Goal: Transaction & Acquisition: Purchase product/service

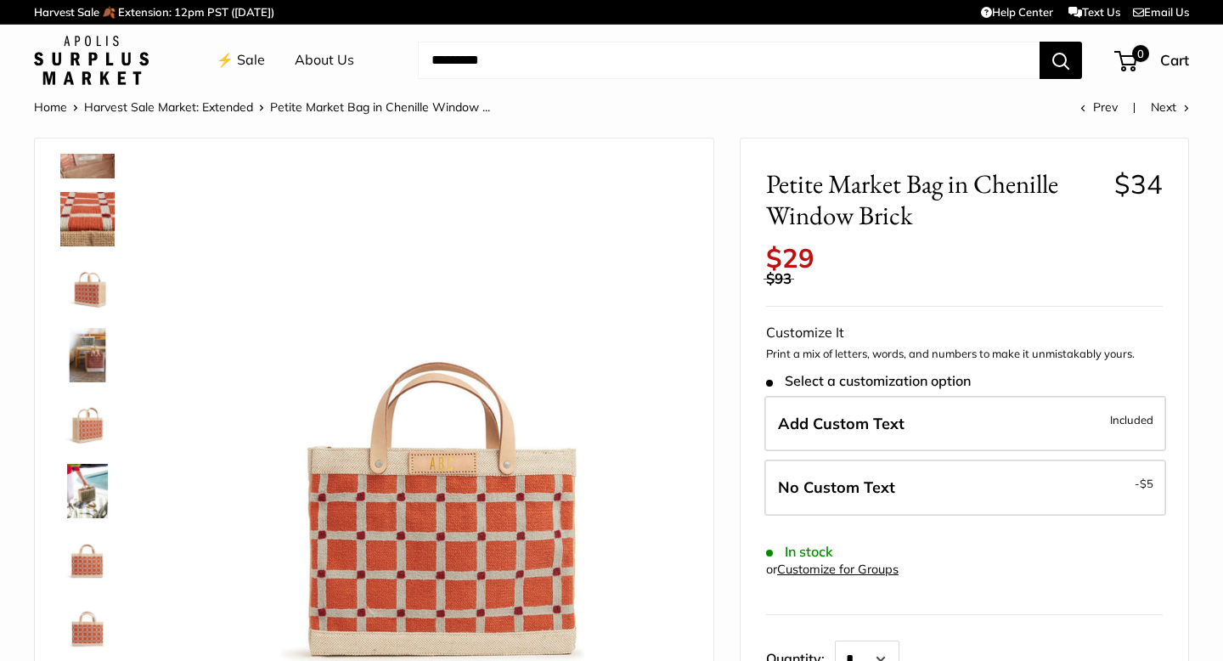
click at [90, 494] on img at bounding box center [87, 491] width 54 height 54
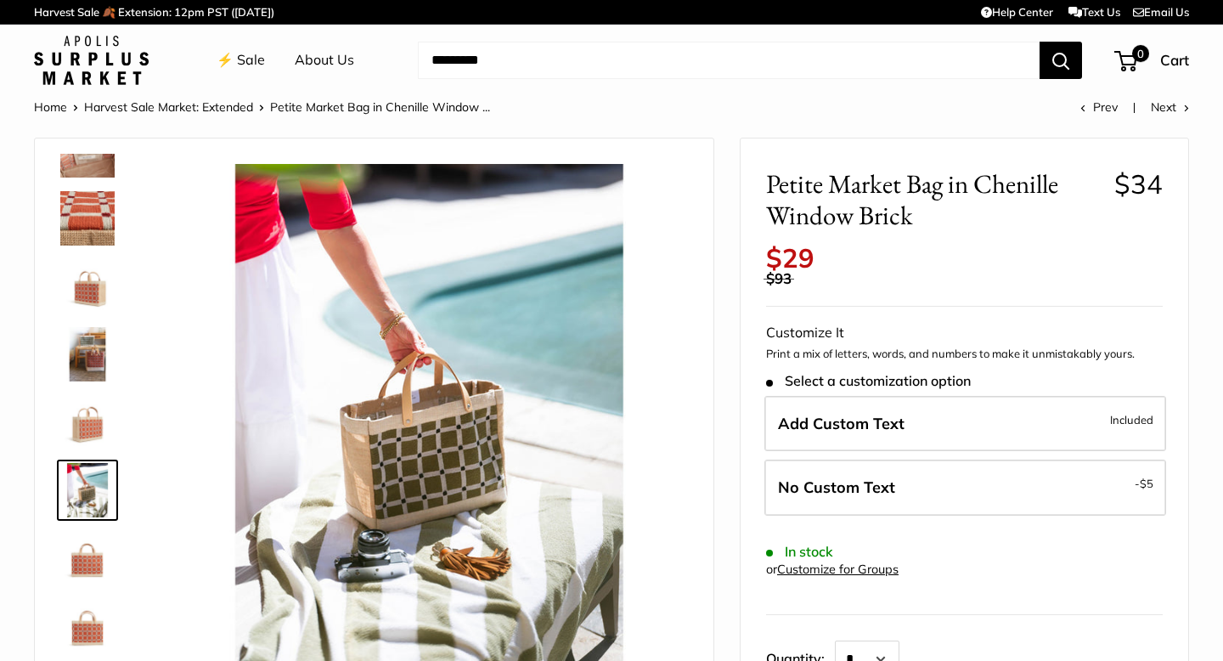
click at [93, 620] on img at bounding box center [87, 626] width 54 height 54
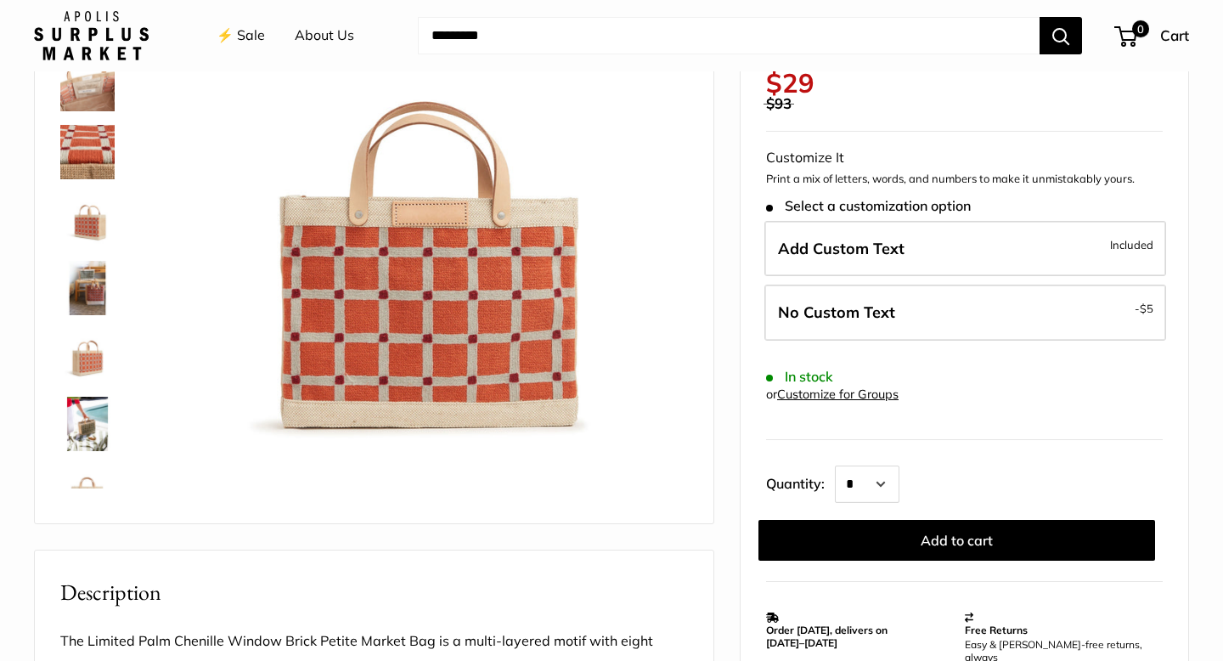
scroll to position [176, 0]
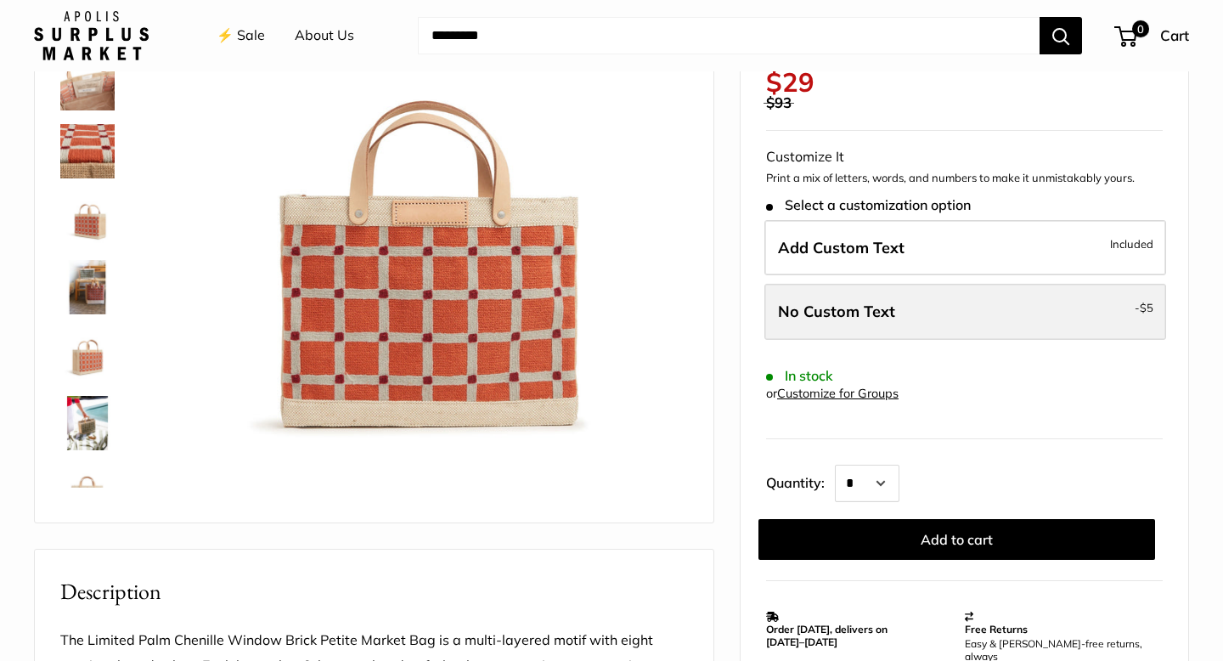
click at [961, 305] on label "No Custom Text - $5" at bounding box center [965, 312] width 402 height 56
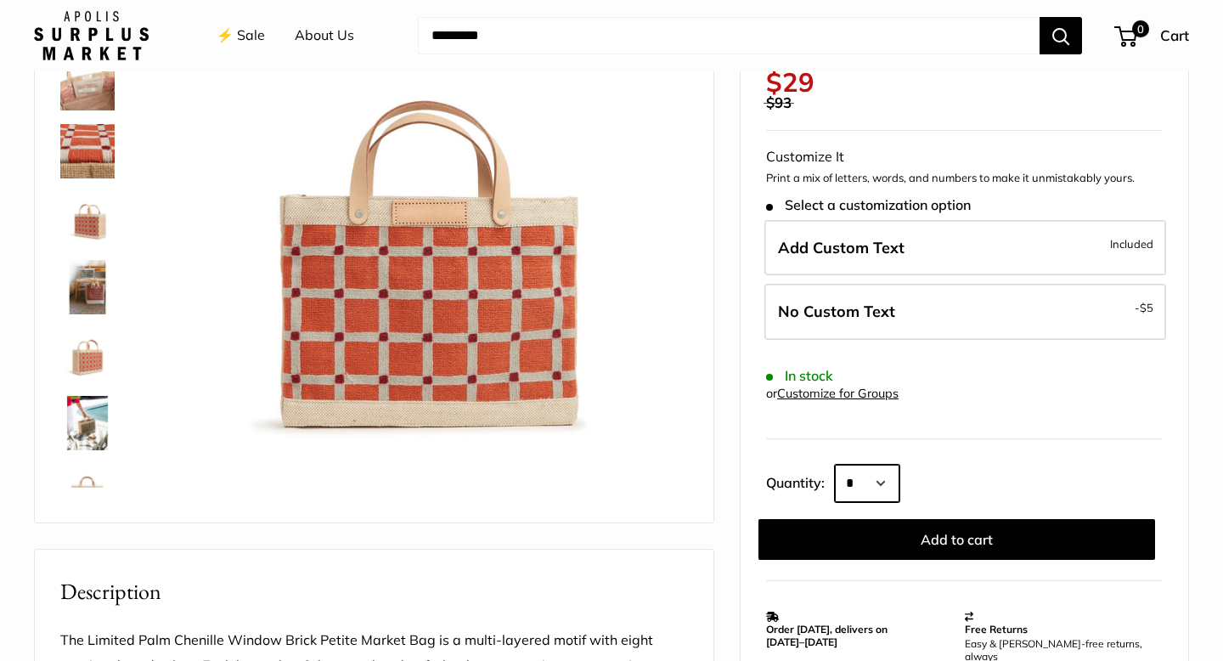
click at [893, 480] on select "* * * * * * * * * *** *** *** *** *** *** *** *** *** *** *** *** *** *** *** *…" at bounding box center [867, 482] width 65 height 37
select select "*"
click at [835, 464] on select "* * * * * * * * * *** *** *** *** *** *** *** *** *** *** *** *** *** *** *** *…" at bounding box center [867, 482] width 65 height 37
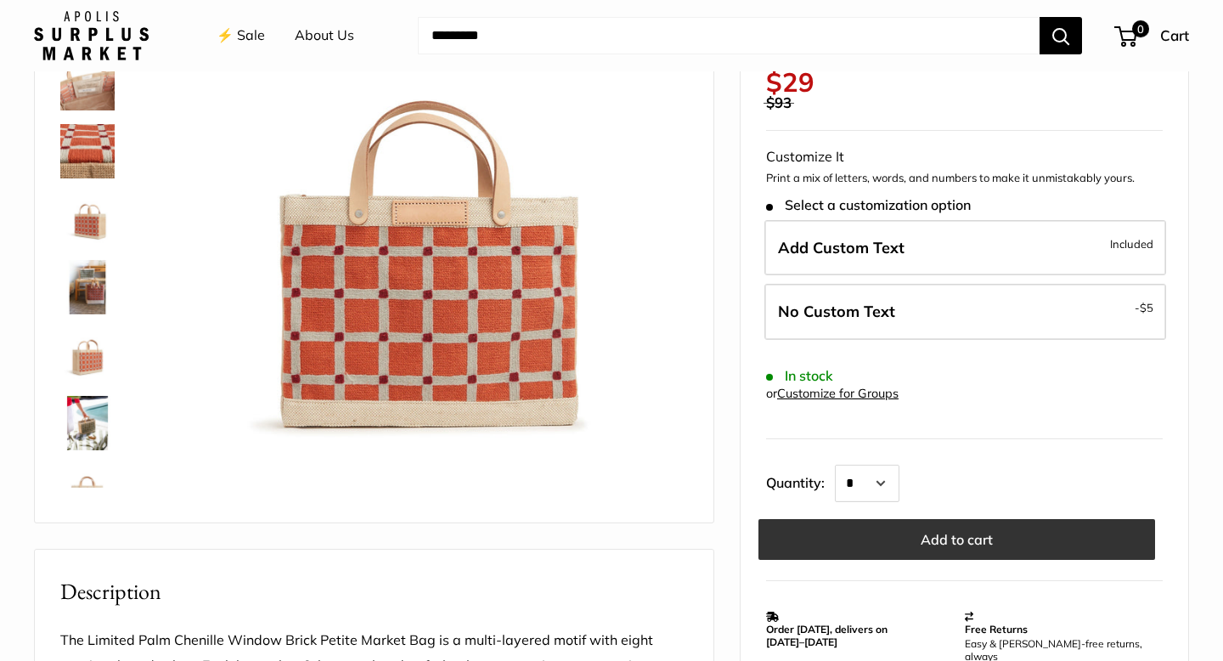
click at [970, 547] on button "Add to cart" at bounding box center [956, 539] width 397 height 41
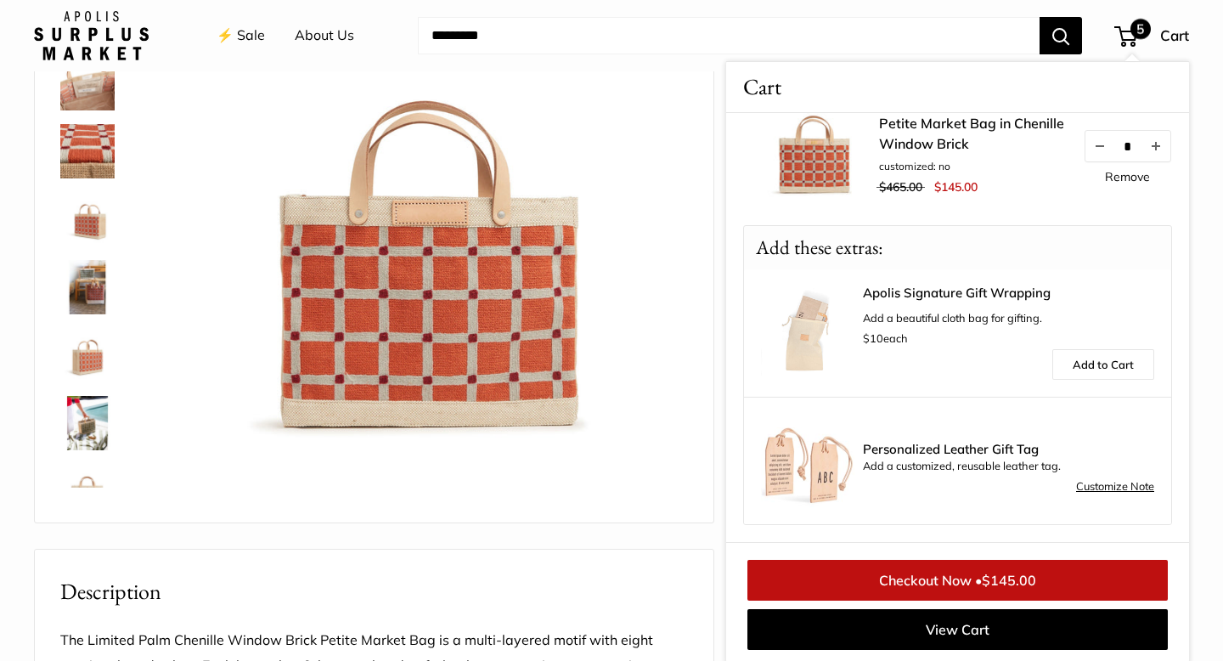
scroll to position [0, 0]
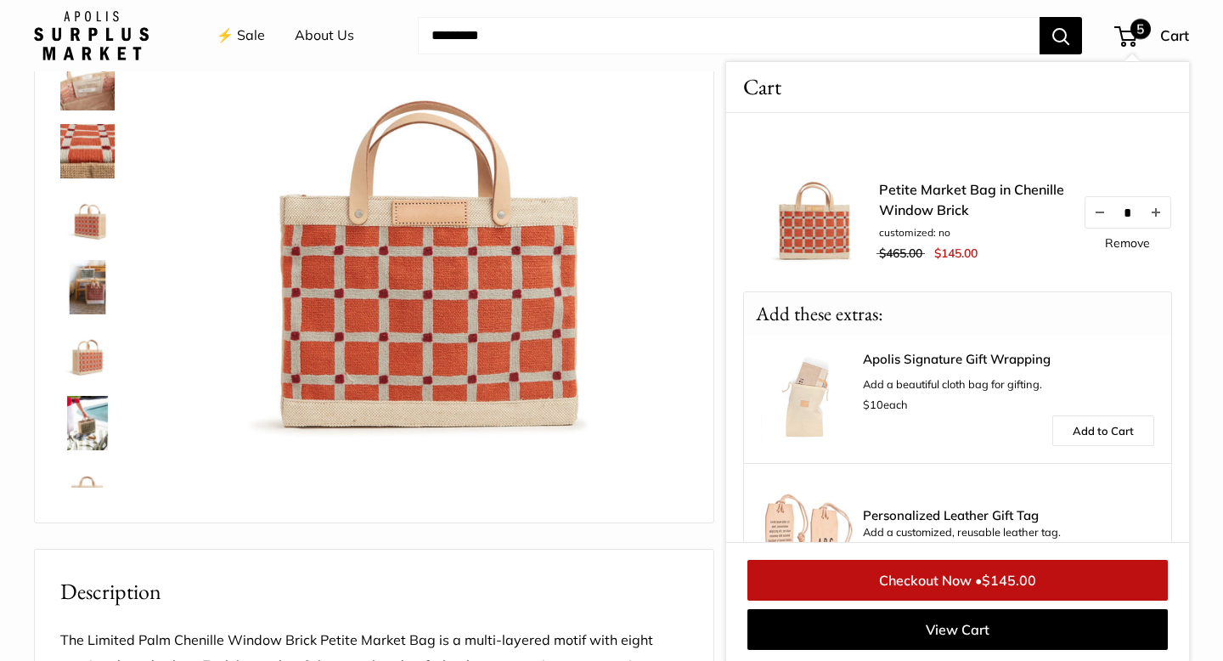
click at [1208, 412] on div "Home Harvest Sale Market: Extended Petite Market Bag in Chenille Window ... Pre…" at bounding box center [611, 640] width 1223 height 1440
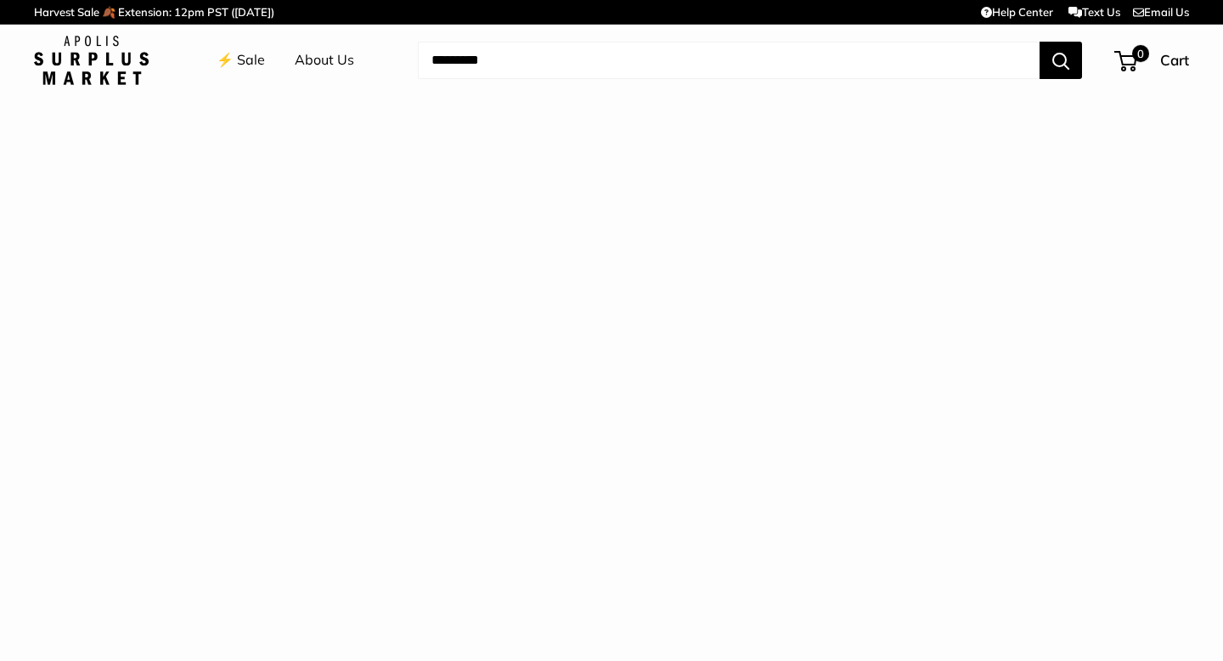
click at [0, 0] on img at bounding box center [0, 0] width 0 height 0
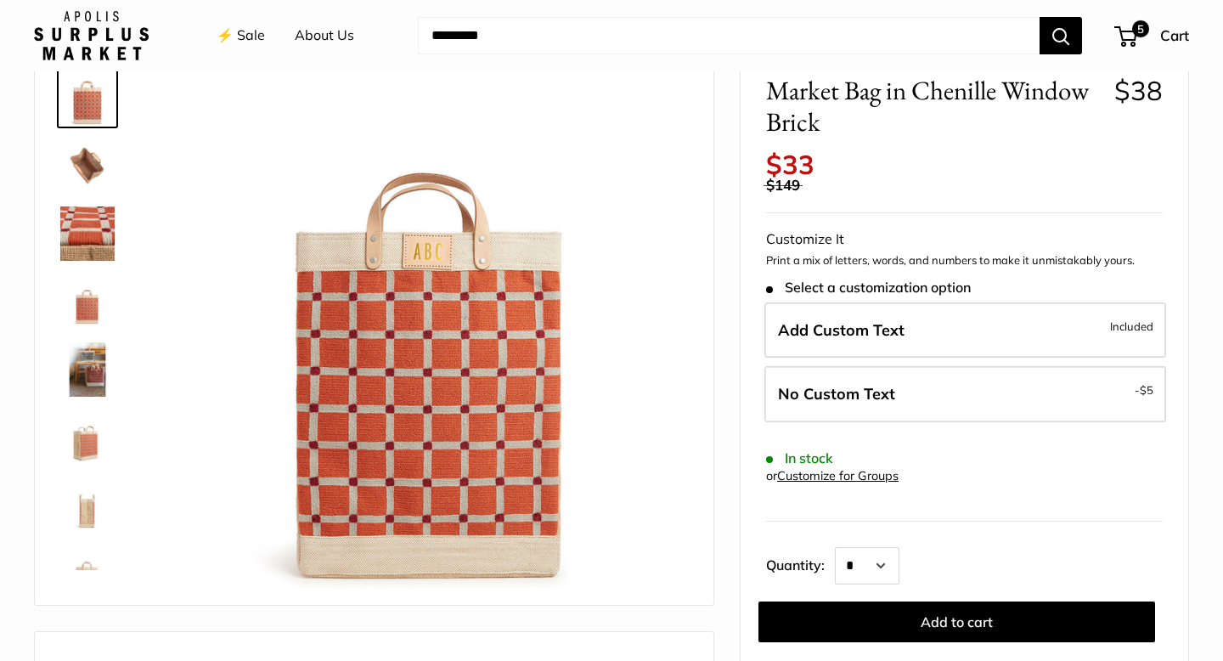
scroll to position [150, 0]
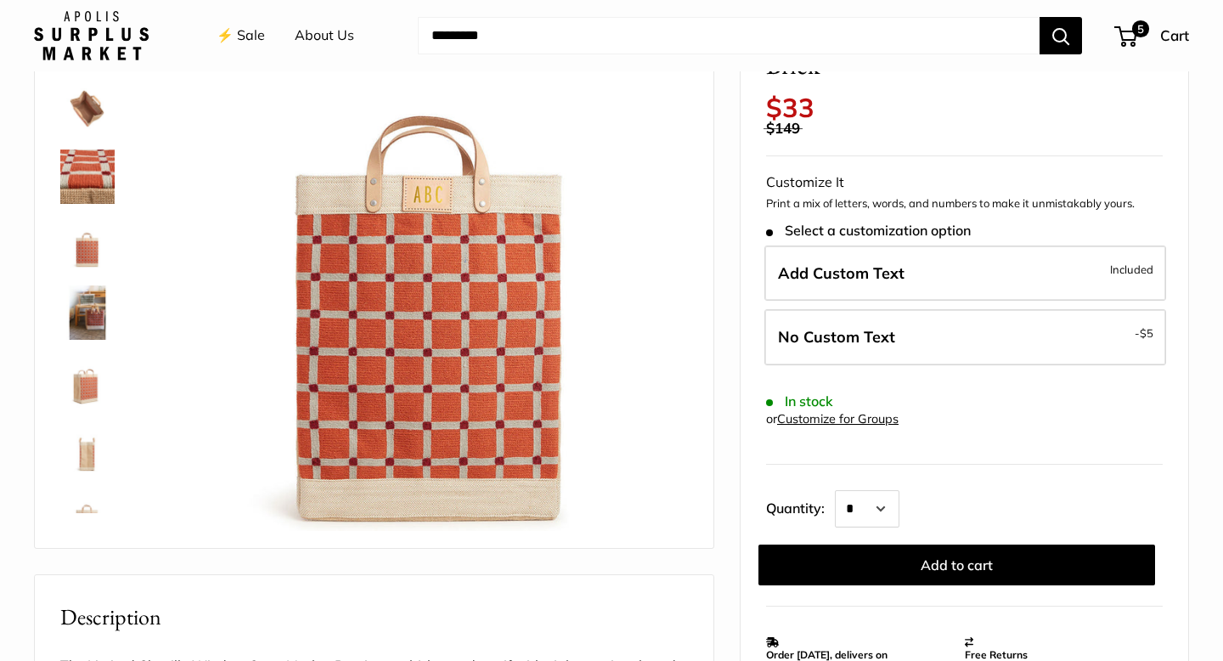
click at [91, 252] on img at bounding box center [87, 244] width 54 height 54
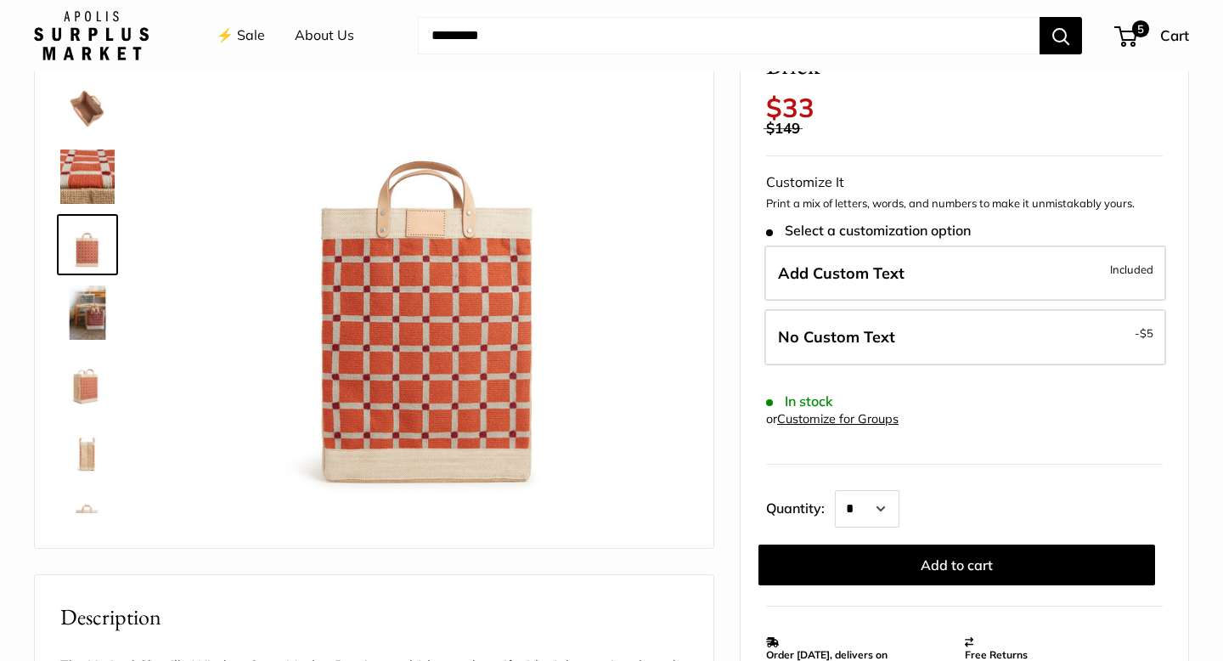
click at [91, 320] on img at bounding box center [87, 312] width 54 height 54
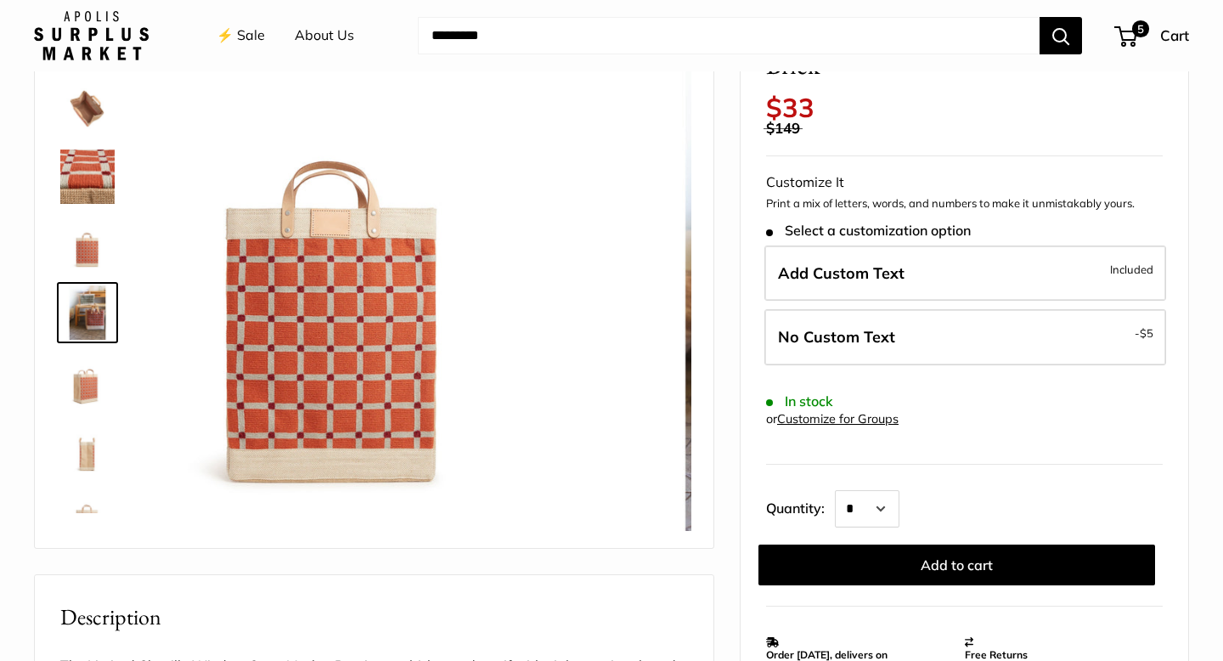
scroll to position [53, 0]
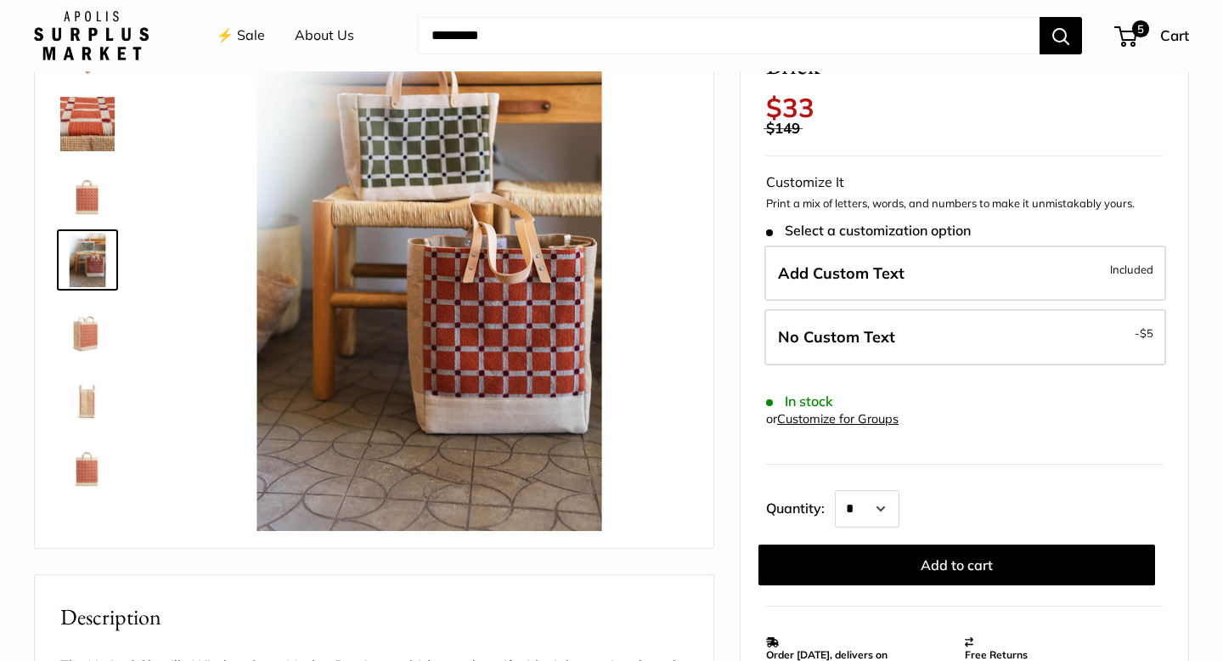
click at [84, 349] on img at bounding box center [87, 328] width 54 height 54
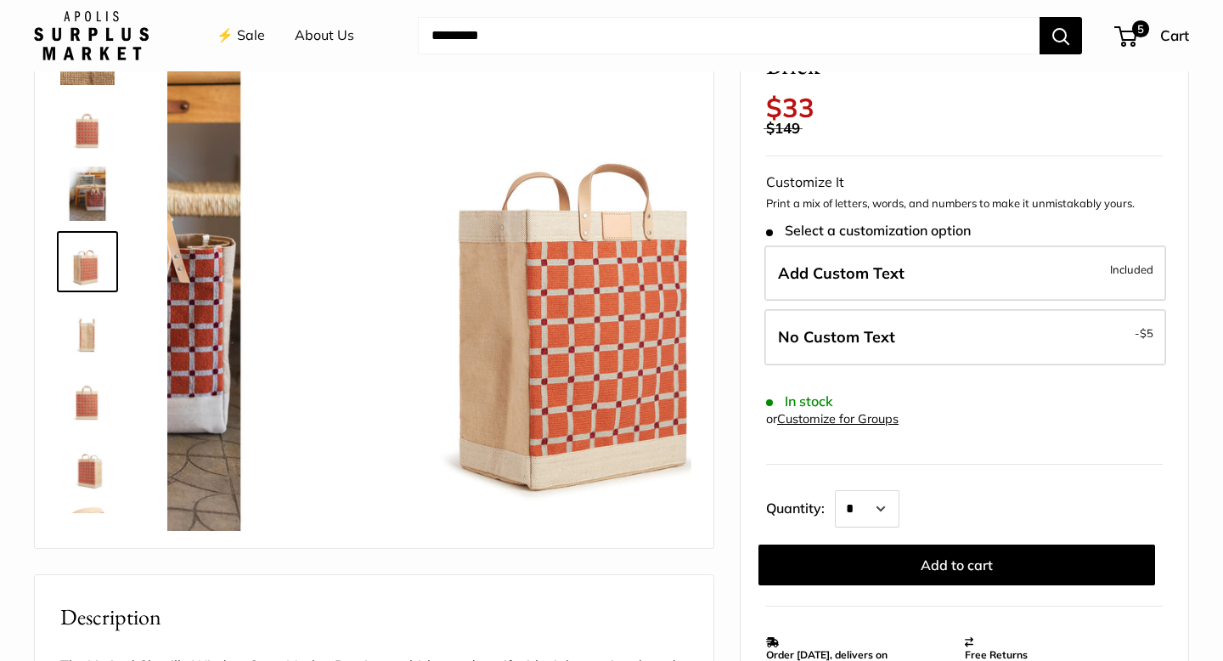
scroll to position [121, 0]
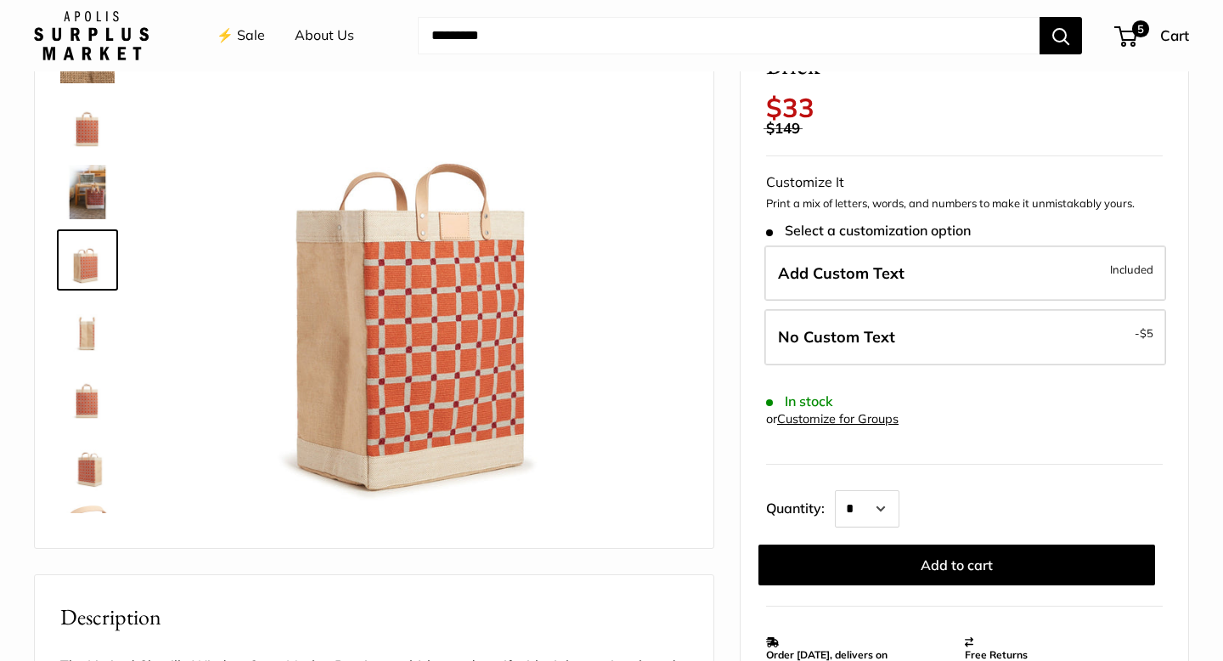
click at [87, 412] on img at bounding box center [87, 396] width 54 height 54
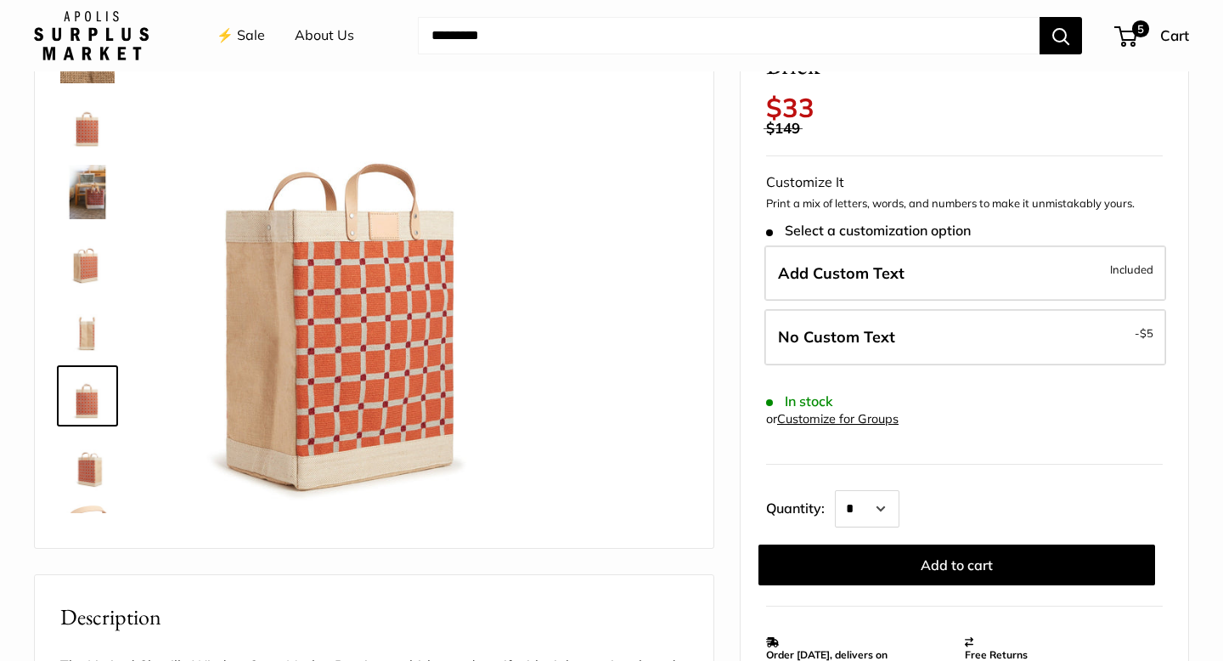
scroll to position [177, 0]
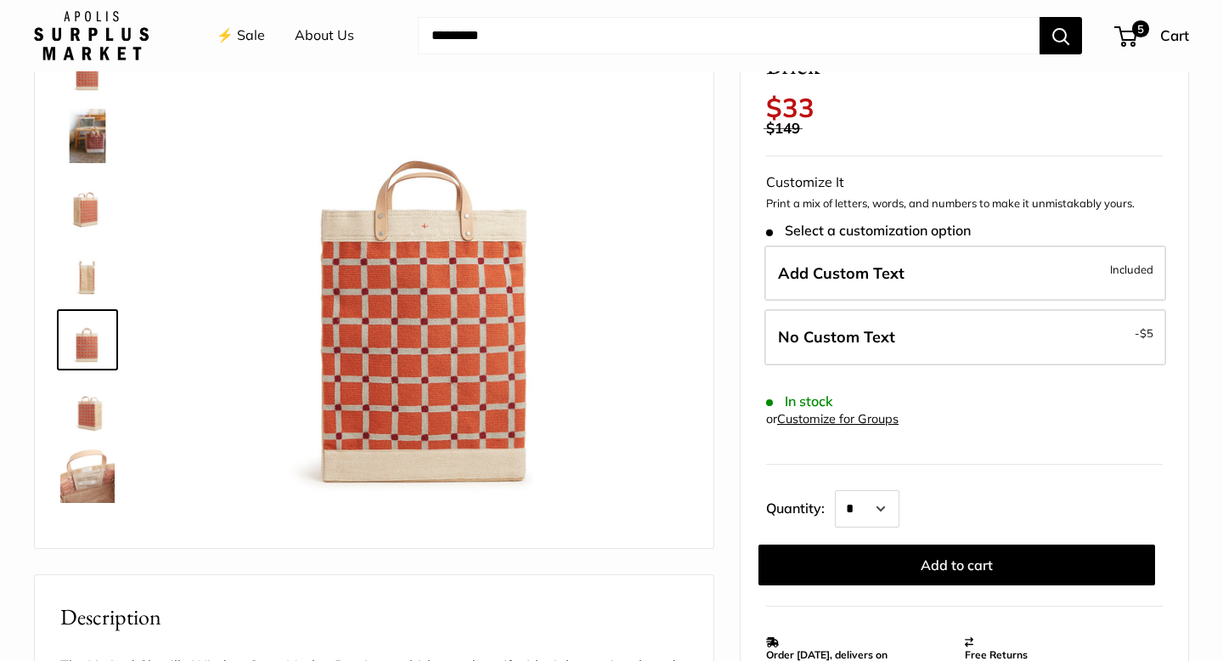
click at [90, 467] on img at bounding box center [87, 475] width 54 height 54
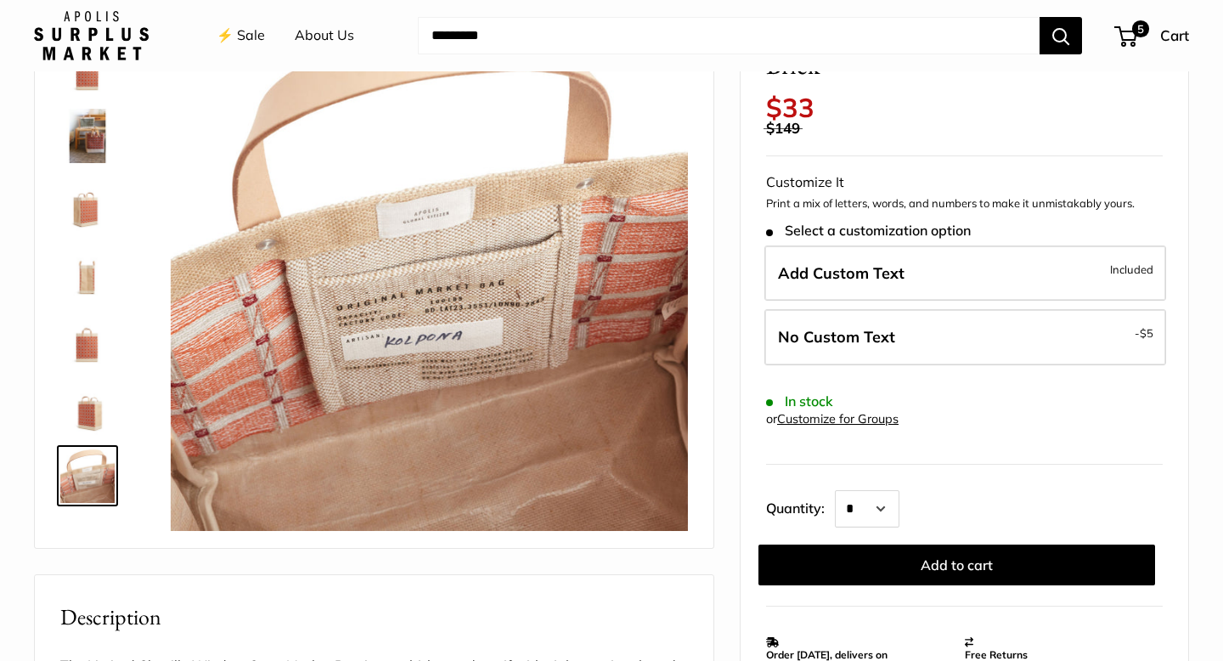
click at [89, 78] on img at bounding box center [87, 68] width 54 height 54
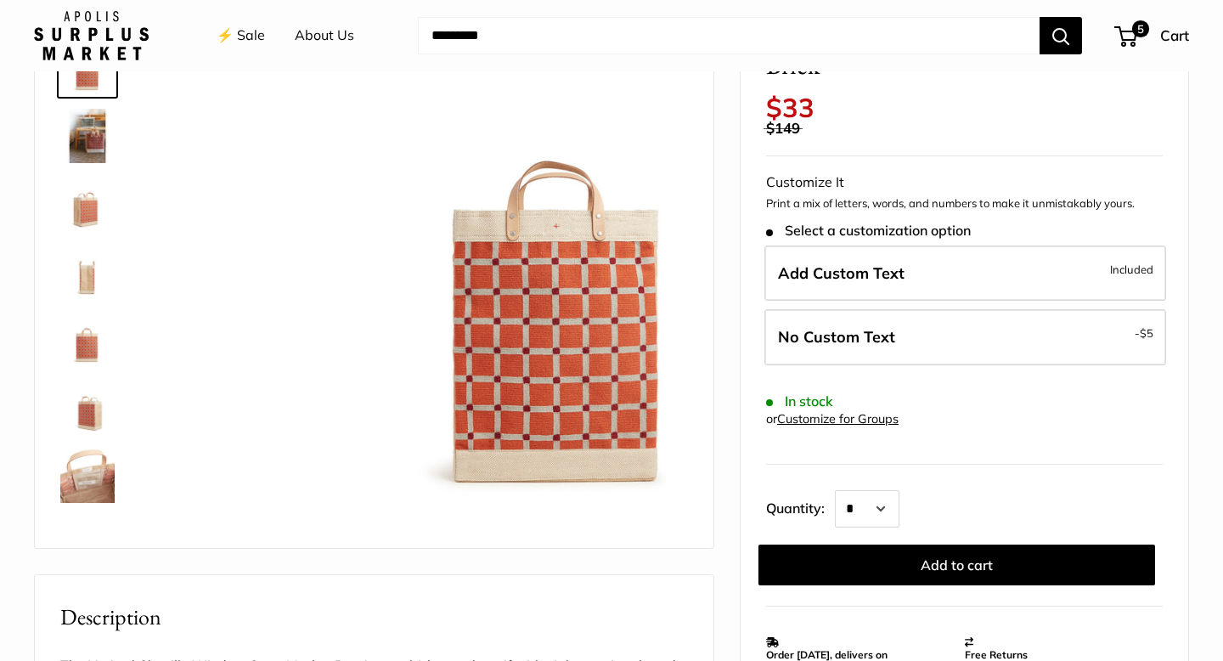
scroll to position [0, 0]
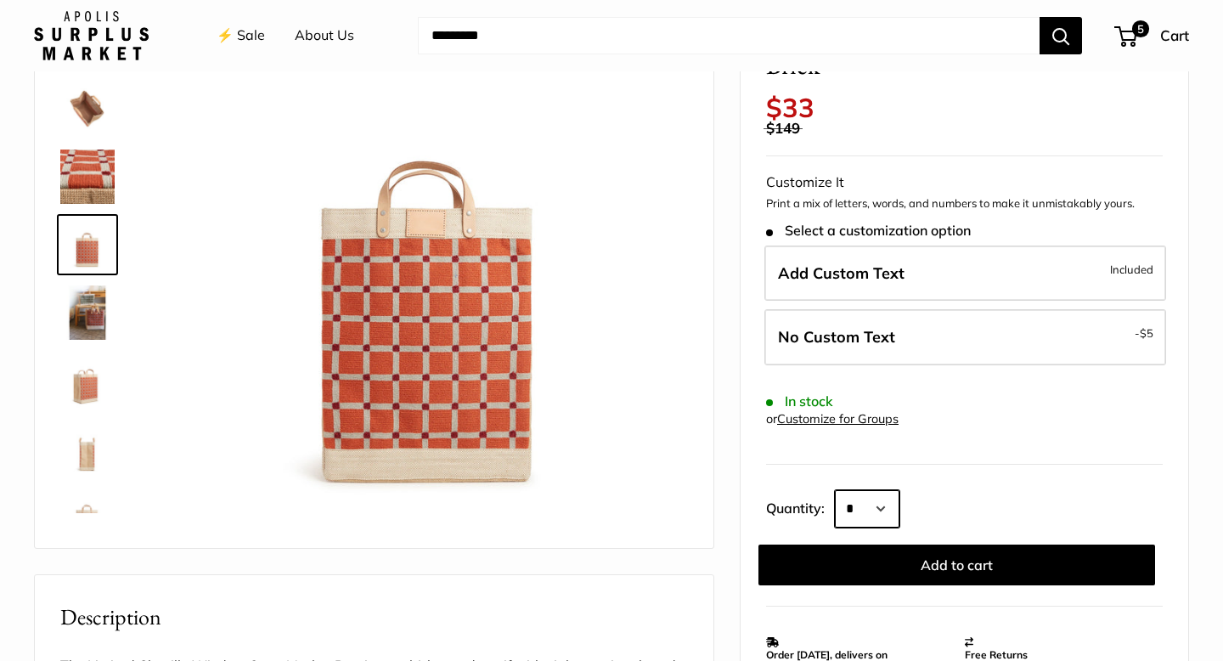
click at [893, 511] on select "* * * * * * * * * *** *** *** *** *** *** *** *** *** *** *** *** *** *** *** *…" at bounding box center [867, 508] width 65 height 37
select select "*"
click at [835, 490] on select "* * * * * * * * * *** *** *** *** *** *** *** *** *** *** *** *** *** *** *** *…" at bounding box center [867, 508] width 65 height 37
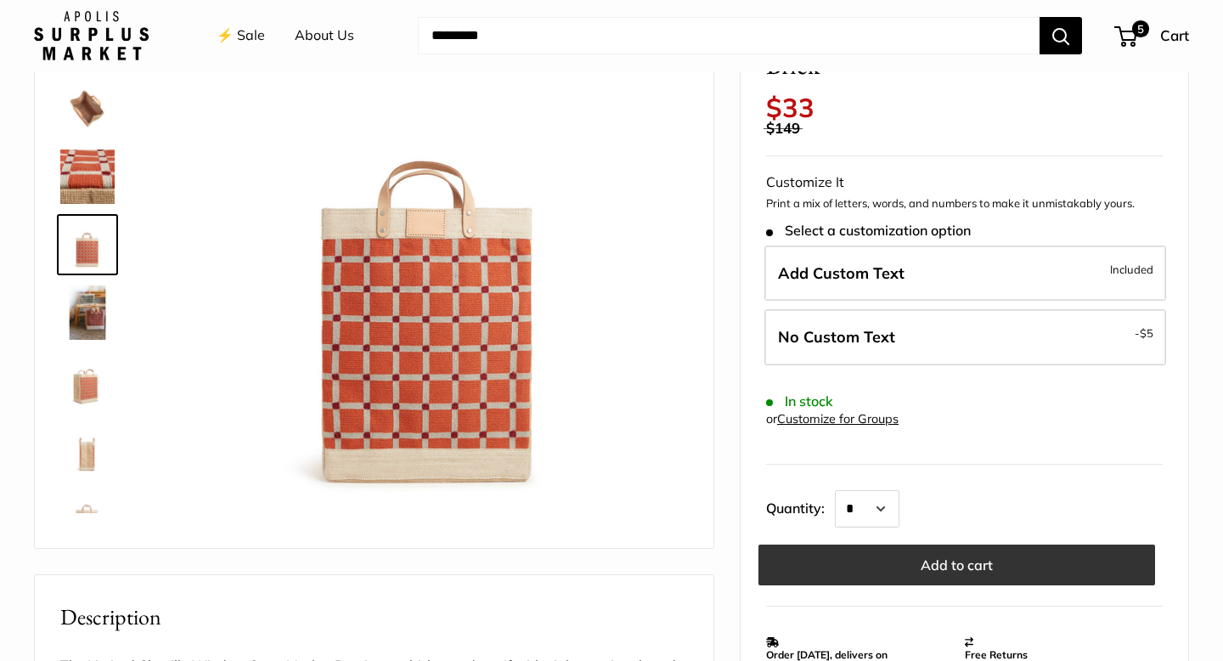
click at [974, 565] on button "Add to cart" at bounding box center [956, 564] width 397 height 41
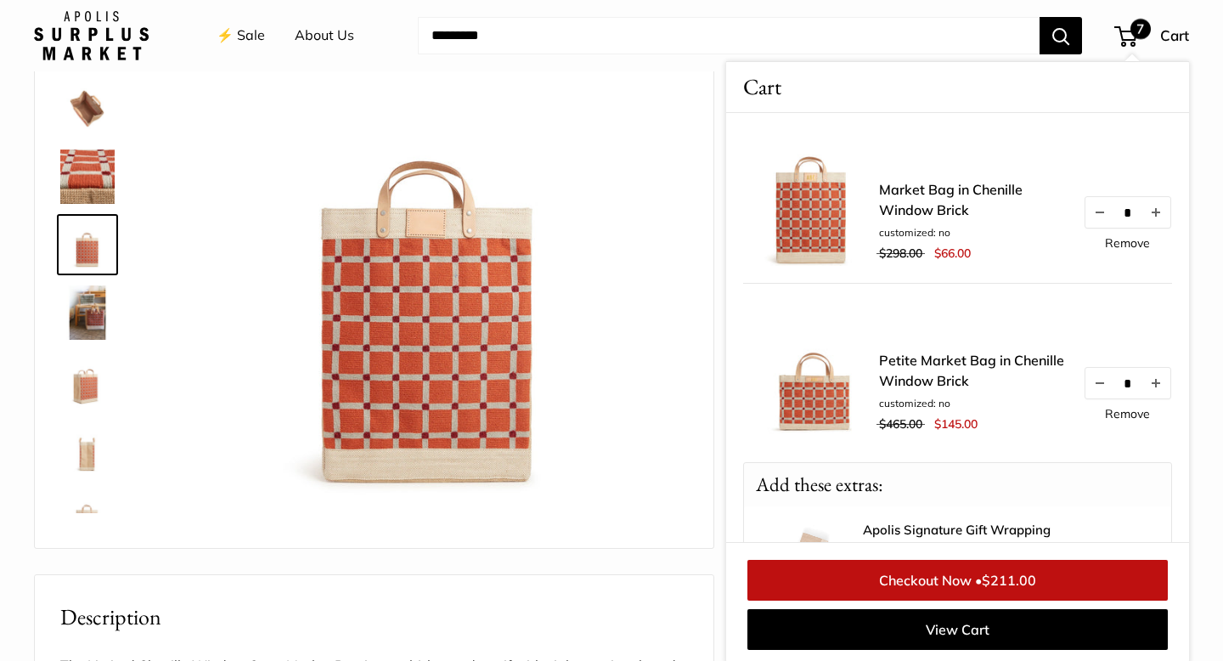
click at [948, 582] on link "Checkout Now • $211.00" at bounding box center [957, 580] width 420 height 41
